Goal: Navigation & Orientation: Find specific page/section

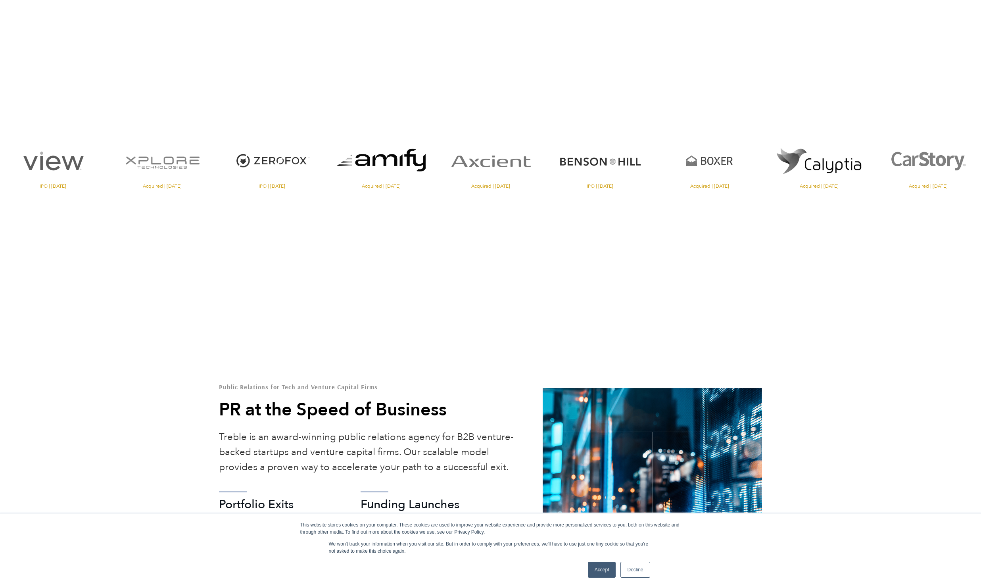
scroll to position [267, 0]
click at [602, 570] on link "Accept" at bounding box center [602, 570] width 28 height 16
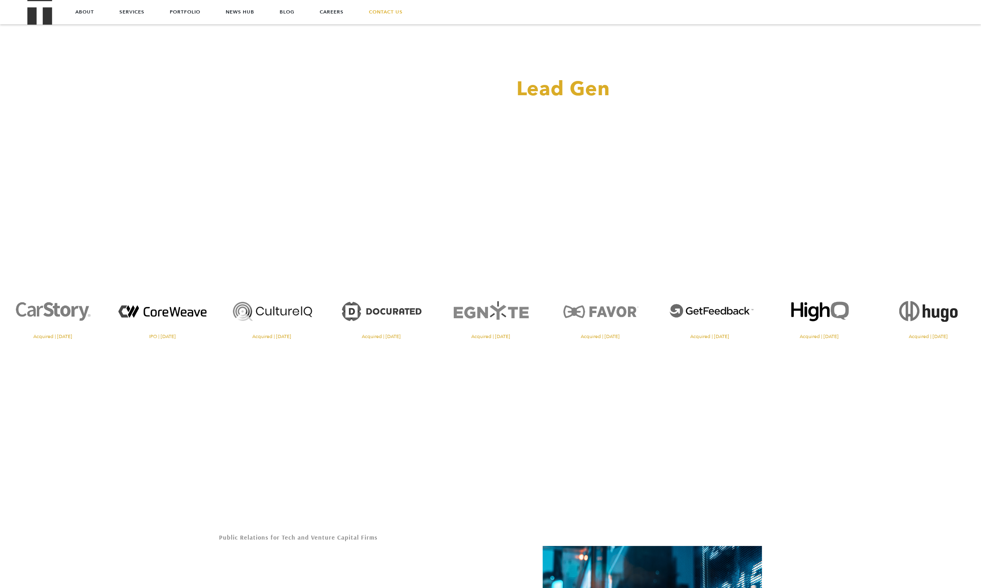
scroll to position [0, 0]
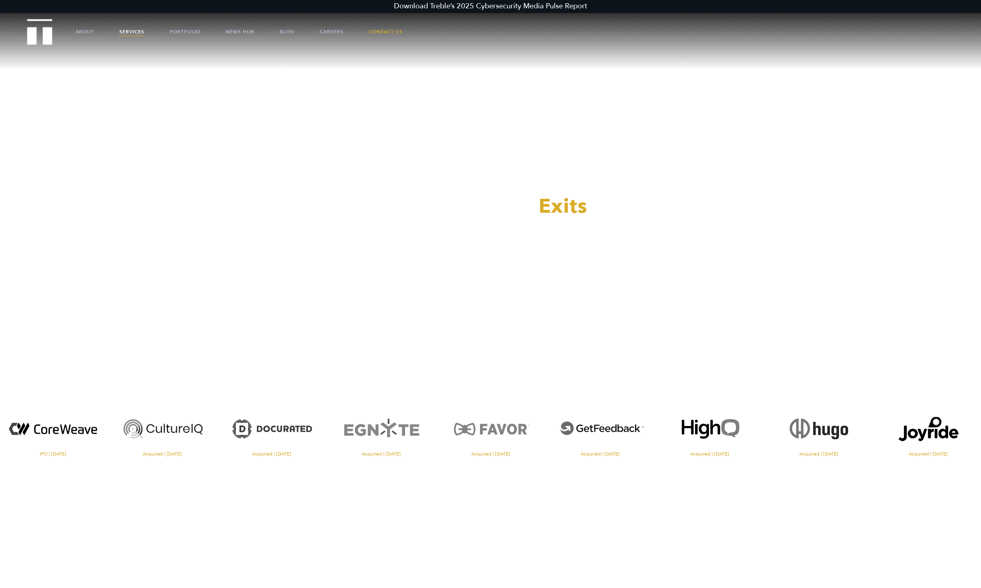
click at [137, 30] on link "Services" at bounding box center [131, 32] width 25 height 24
